Goal: Find contact information: Find contact information

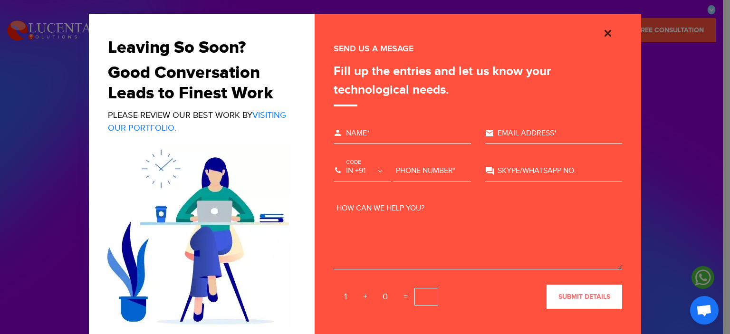
click at [607, 34] on img "Close" at bounding box center [607, 33] width 11 height 11
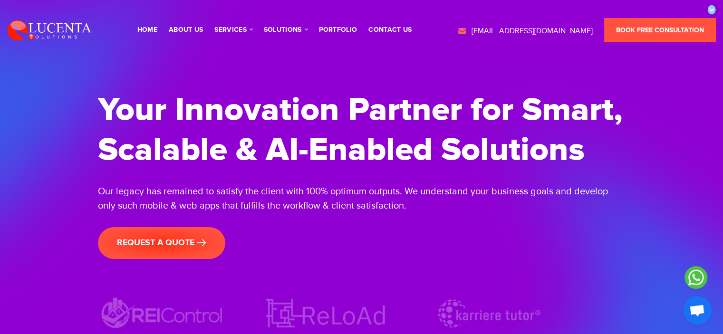
click at [397, 157] on h1 "Your Innovation Partner for Smart, Scalable & AI-Enabled Solutions" at bounding box center [362, 130] width 528 height 80
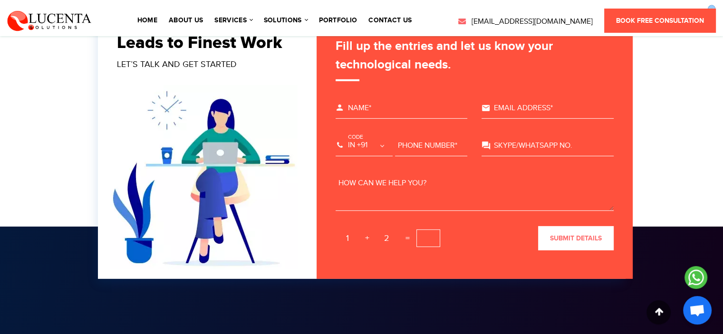
scroll to position [2928, 0]
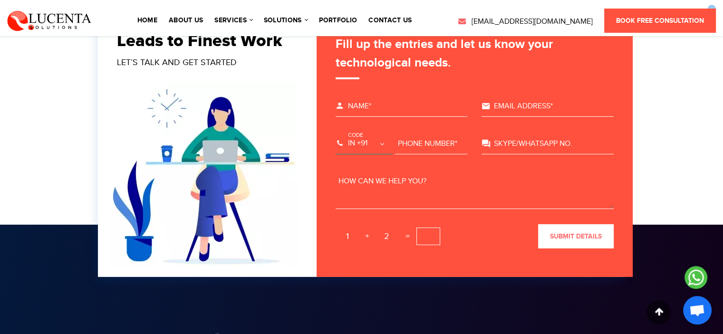
click at [365, 144] on select "US +1 EG +20 MA +212 DZ +213 TN +216 LY +218 GM +220 SN +221 MR +222 ML +223 GN…" at bounding box center [364, 144] width 57 height 21
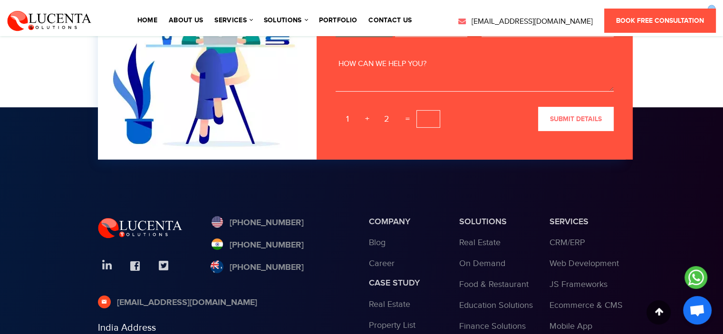
scroll to position [3045, 0]
